Goal: Register for event/course

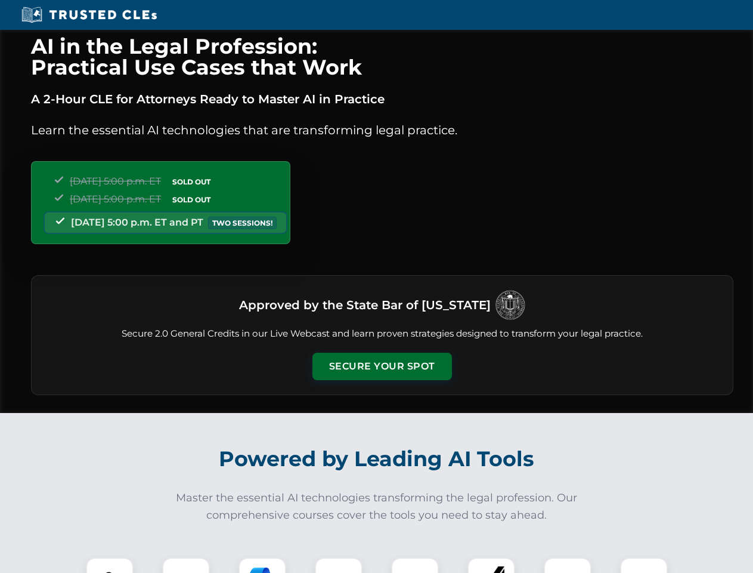
click at [382, 366] on button "Secure Your Spot" at bounding box center [383, 365] width 140 height 27
click at [110, 565] on img at bounding box center [109, 581] width 35 height 35
